Goal: Task Accomplishment & Management: Use online tool/utility

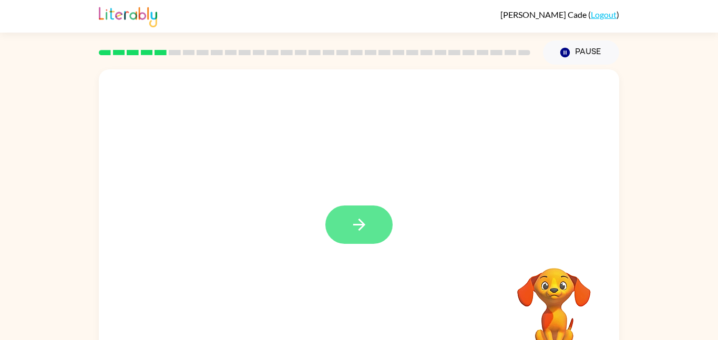
click at [370, 224] on button "button" at bounding box center [358, 225] width 67 height 38
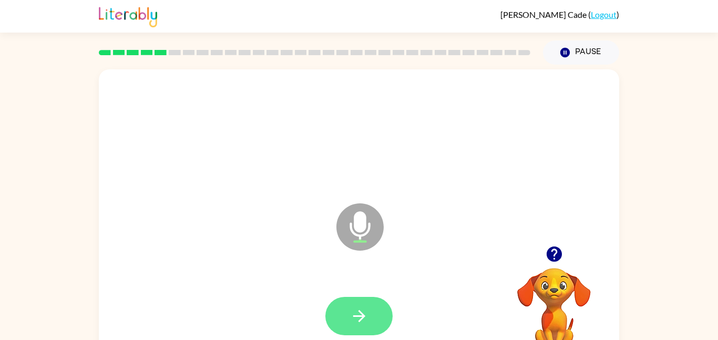
click at [366, 307] on icon "button" at bounding box center [359, 316] width 18 height 18
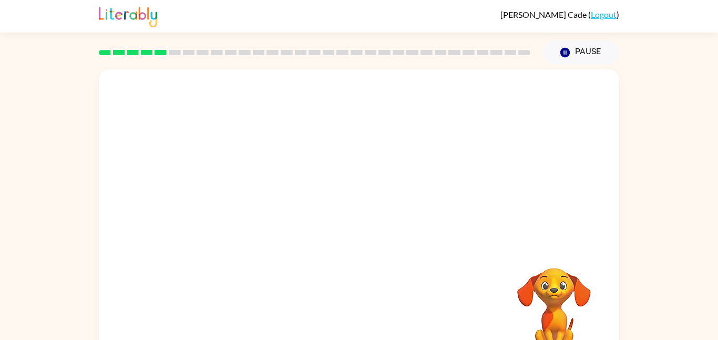
click at [558, 271] on video "Your browser must support playing .mp4 files to use Literably. Please try using…" at bounding box center [554, 304] width 105 height 105
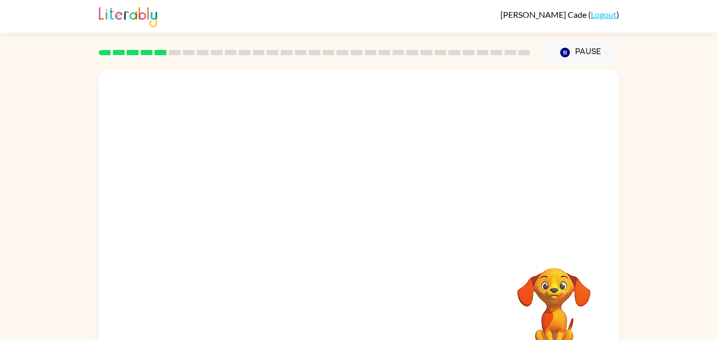
click at [558, 271] on video "Your browser must support playing .mp4 files to use Literably. Please try using…" at bounding box center [554, 304] width 105 height 105
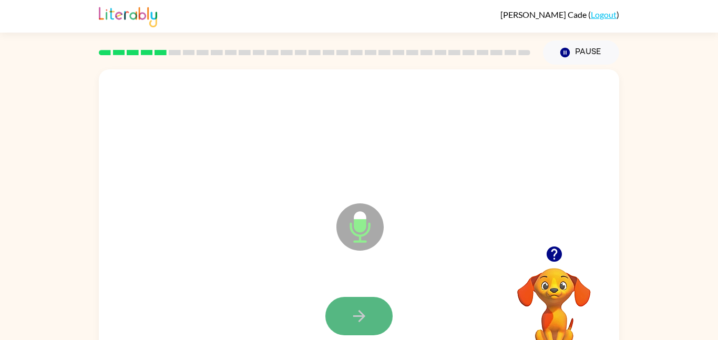
click at [370, 315] on button "button" at bounding box center [358, 316] width 67 height 38
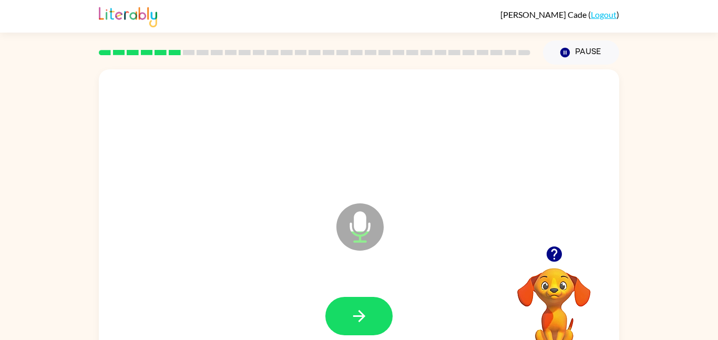
click at [558, 250] on icon "button" at bounding box center [553, 254] width 15 height 15
click at [348, 315] on button "button" at bounding box center [358, 316] width 67 height 38
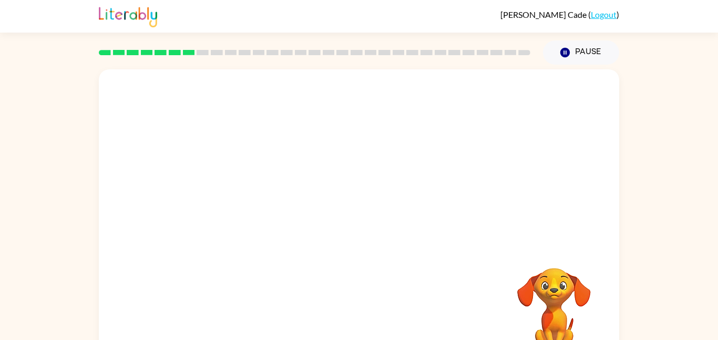
click at [348, 315] on div at bounding box center [358, 316] width 499 height 86
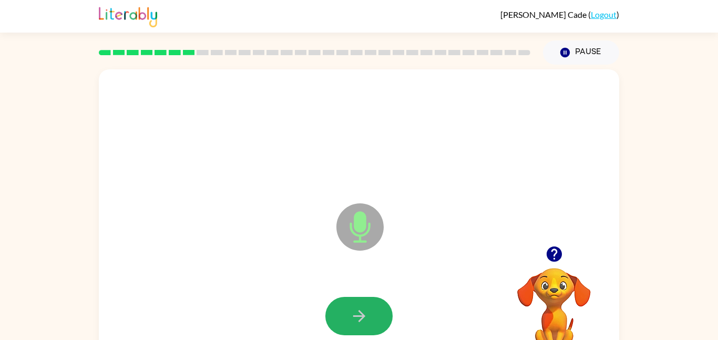
click at [348, 315] on button "button" at bounding box center [358, 316] width 67 height 38
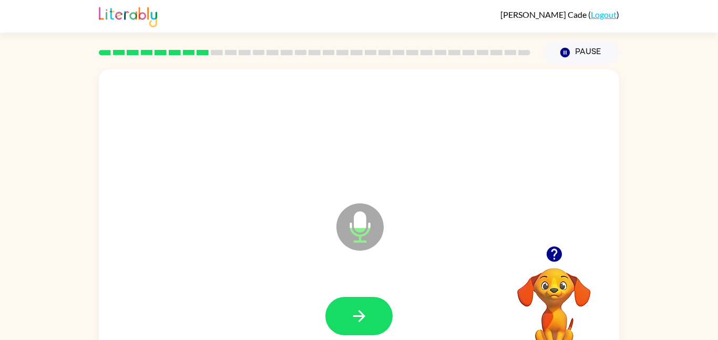
click at [556, 255] on icon "button" at bounding box center [553, 254] width 15 height 15
click at [380, 319] on button "button" at bounding box center [358, 316] width 67 height 38
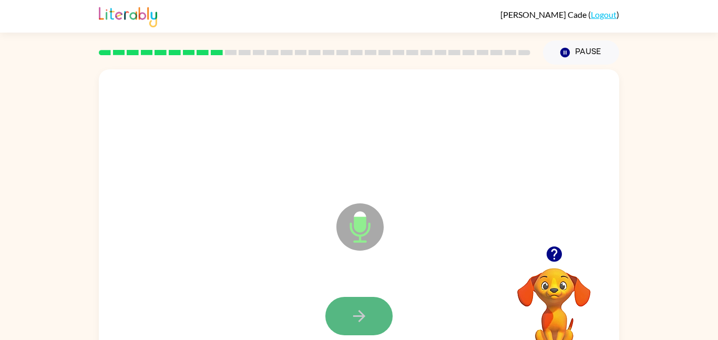
click at [375, 315] on button "button" at bounding box center [358, 316] width 67 height 38
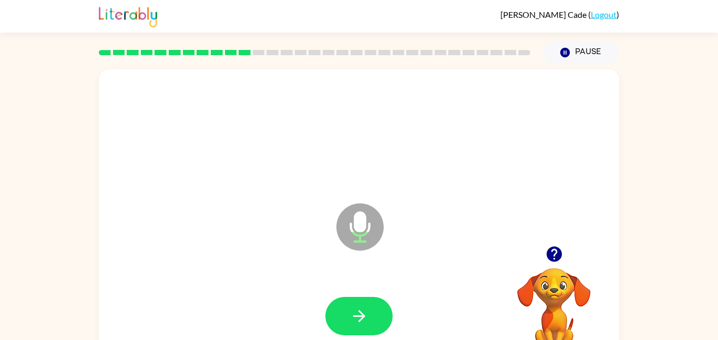
click at [556, 260] on icon "button" at bounding box center [553, 254] width 15 height 15
click at [366, 314] on icon "button" at bounding box center [359, 316] width 18 height 18
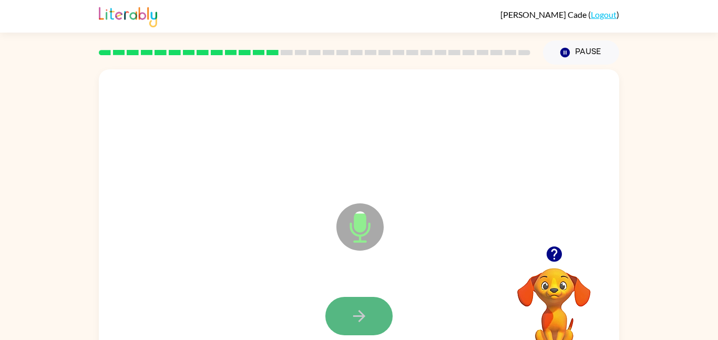
click at [382, 311] on button "button" at bounding box center [358, 316] width 67 height 38
click at [558, 250] on icon "button" at bounding box center [553, 254] width 15 height 15
click at [555, 256] on icon "button" at bounding box center [553, 254] width 15 height 15
click at [337, 308] on button "button" at bounding box center [358, 316] width 67 height 38
click at [336, 307] on button "button" at bounding box center [358, 316] width 67 height 38
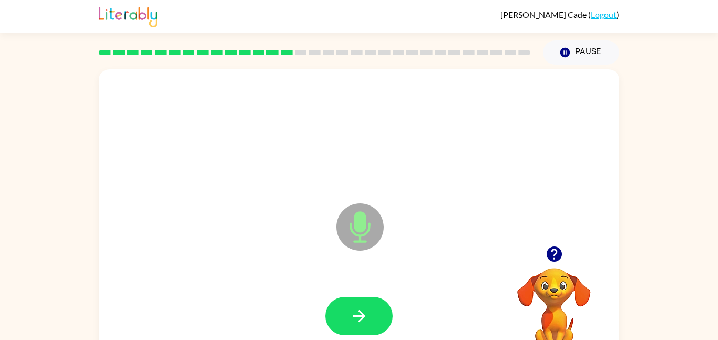
click at [336, 307] on button "button" at bounding box center [358, 316] width 67 height 38
click at [342, 311] on button "button" at bounding box center [358, 316] width 67 height 38
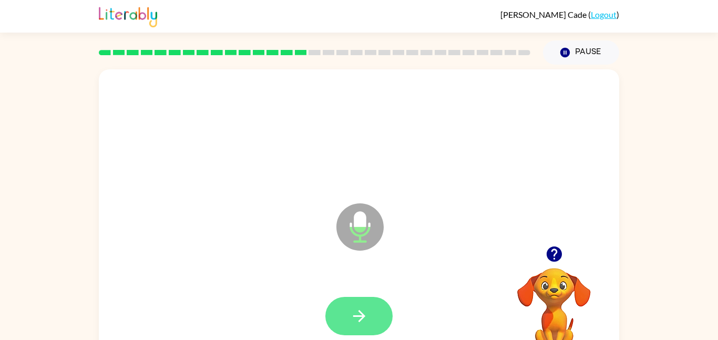
click at [343, 310] on button "button" at bounding box center [358, 316] width 67 height 38
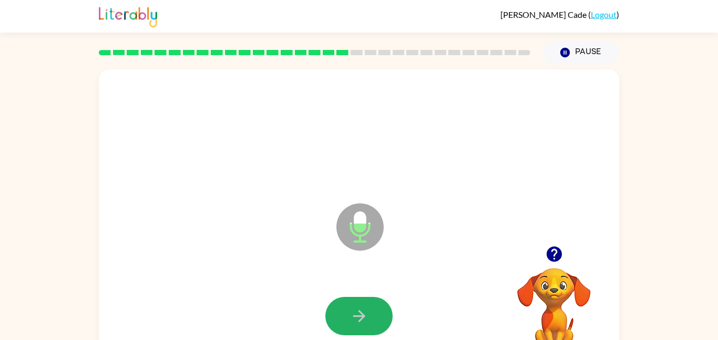
click at [343, 310] on button "button" at bounding box center [358, 316] width 67 height 38
click at [553, 260] on icon "button" at bounding box center [553, 254] width 15 height 15
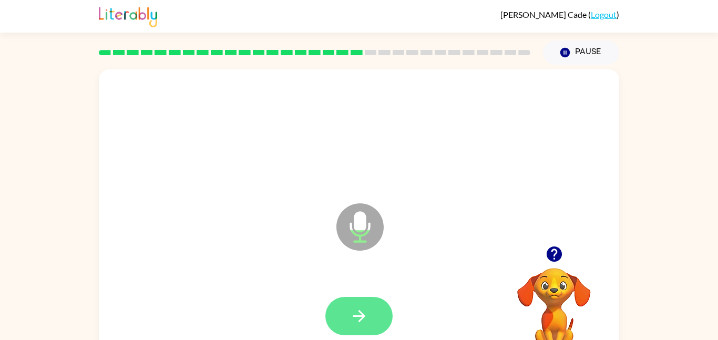
click at [374, 310] on button "button" at bounding box center [358, 316] width 67 height 38
click at [374, 311] on button "button" at bounding box center [358, 316] width 67 height 38
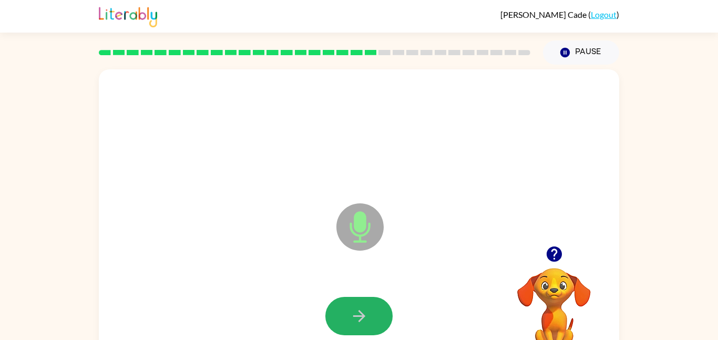
click at [374, 311] on button "button" at bounding box center [358, 316] width 67 height 38
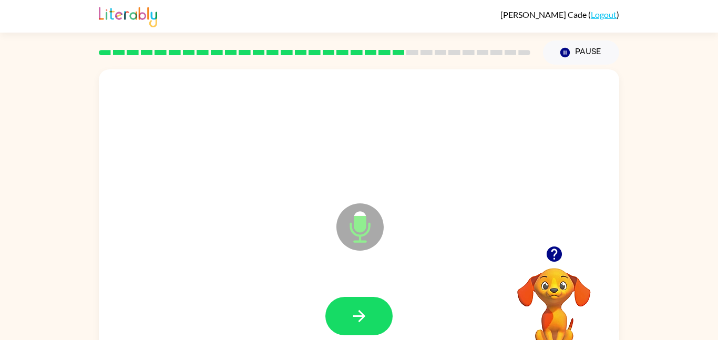
click at [374, 311] on button "button" at bounding box center [358, 316] width 67 height 38
click at [589, 40] on button "Pause Pause" at bounding box center [581, 52] width 76 height 24
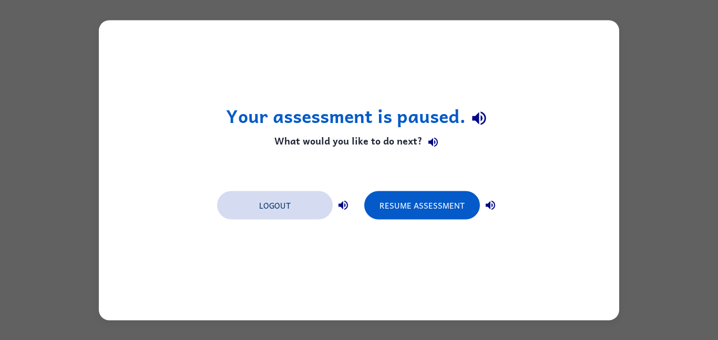
click at [312, 206] on button "Logout" at bounding box center [275, 205] width 116 height 28
